Goal: Task Accomplishment & Management: Complete application form

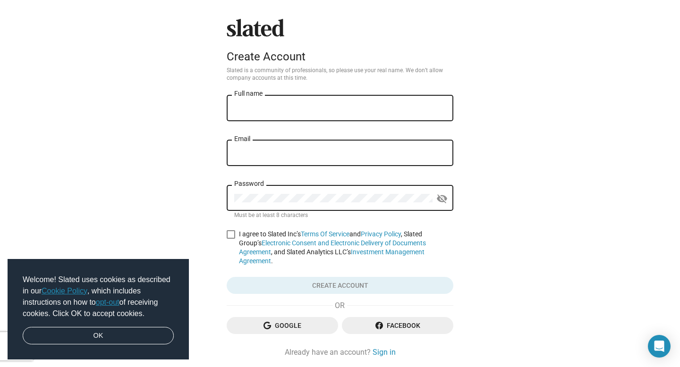
click at [326, 317] on span "Google" at bounding box center [282, 325] width 96 height 17
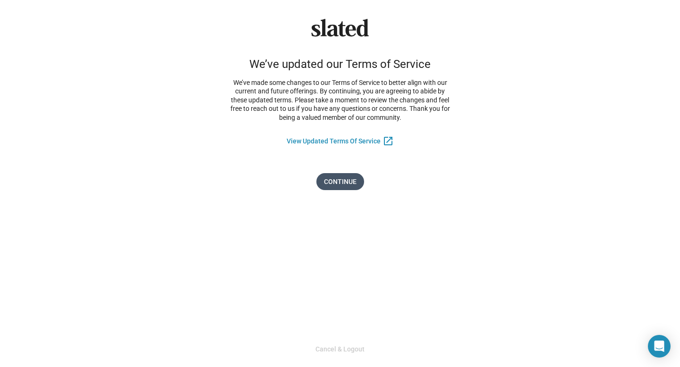
click at [340, 177] on span "Continue" at bounding box center [340, 181] width 33 height 17
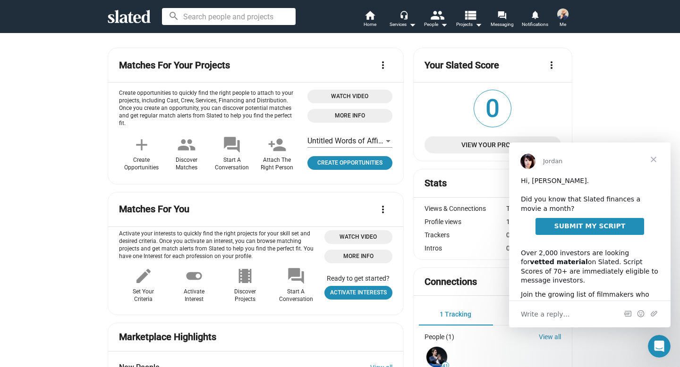
click at [654, 155] on span "Close" at bounding box center [653, 160] width 34 height 34
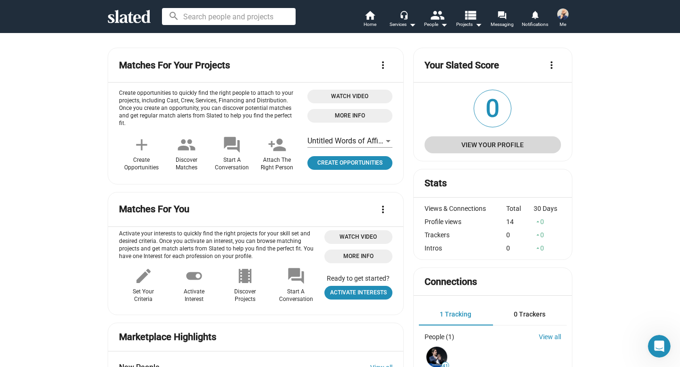
click at [533, 144] on span "View Your Profile" at bounding box center [492, 144] width 121 height 17
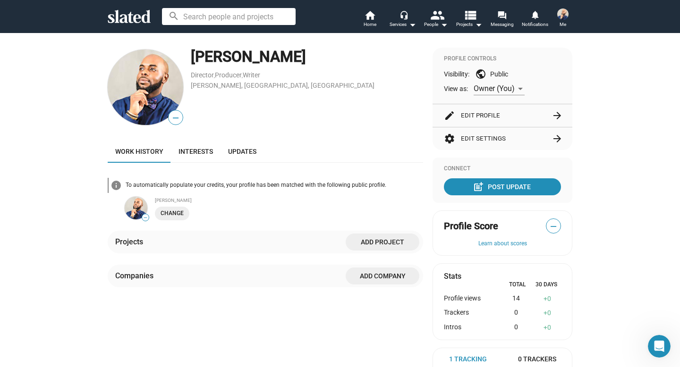
click at [199, 251] on div "Projects Add project" at bounding box center [265, 242] width 315 height 23
click at [372, 237] on span "Add project" at bounding box center [382, 242] width 59 height 17
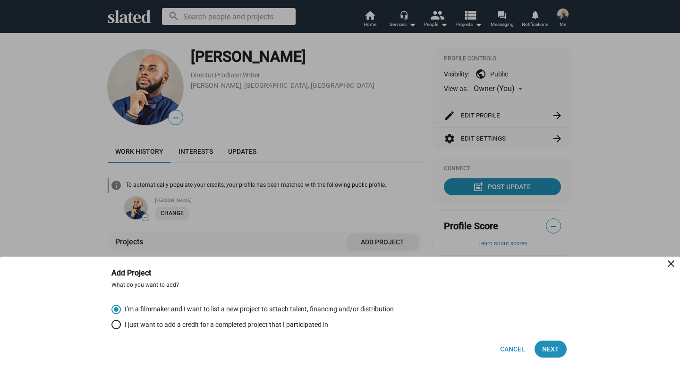
click at [613, 350] on ng-component "Add Project close What do you want to add? I’m a filmmaker and I want to list a…" at bounding box center [340, 312] width 680 height 110
click at [555, 342] on span "Next" at bounding box center [550, 349] width 17 height 17
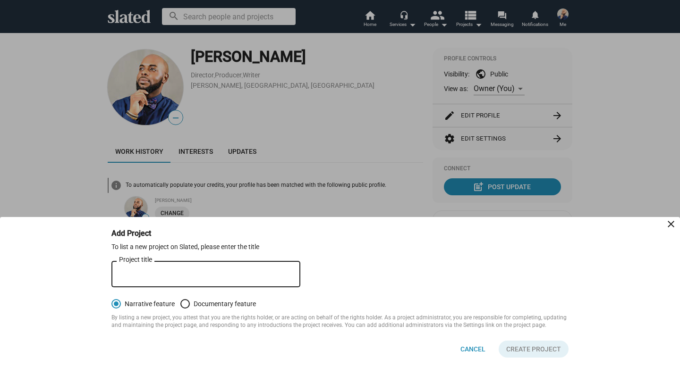
click at [267, 268] on div "Project title" at bounding box center [206, 273] width 174 height 28
type input "The Beat"
click at [673, 227] on mat-icon "close" at bounding box center [670, 224] width 11 height 11
